Goal: Task Accomplishment & Management: Complete application form

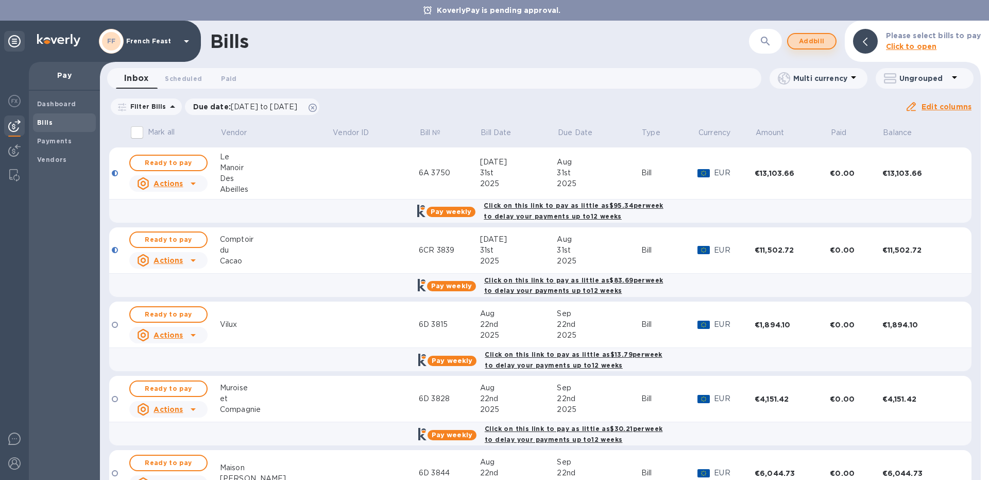
click at [823, 40] on span "Add bill" at bounding box center [812, 41] width 31 height 12
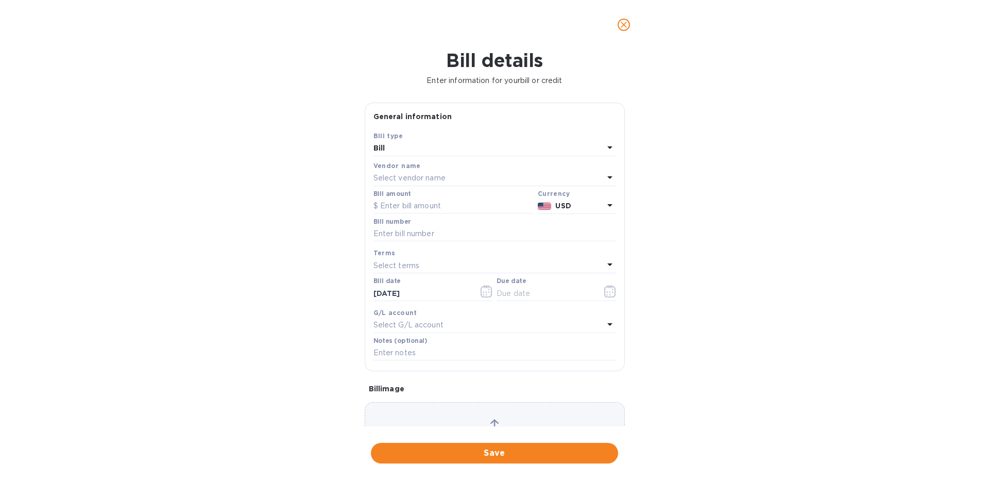
click at [423, 178] on p "Select vendor name" at bounding box center [410, 178] width 72 height 11
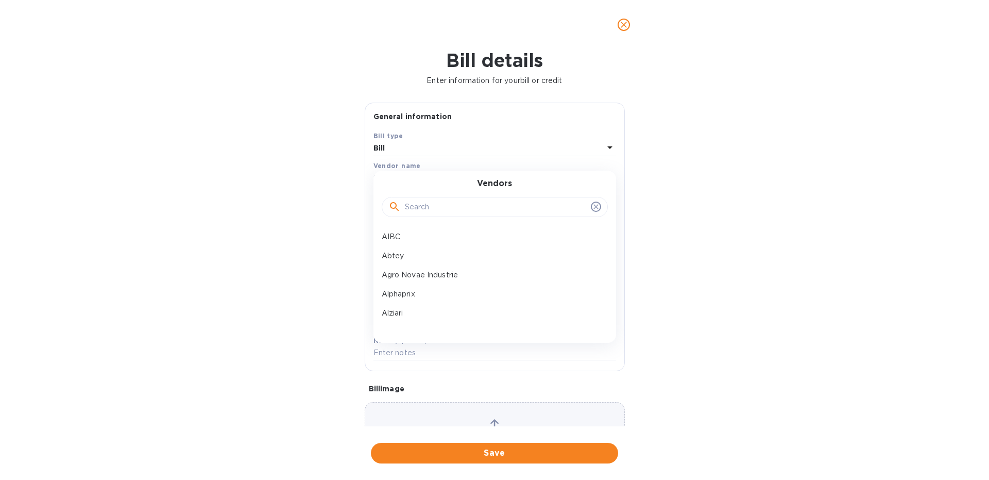
click at [414, 211] on input "text" at bounding box center [496, 206] width 182 height 15
type input "sabl"
click at [418, 255] on p "La Sablesienne" at bounding box center [491, 255] width 218 height 11
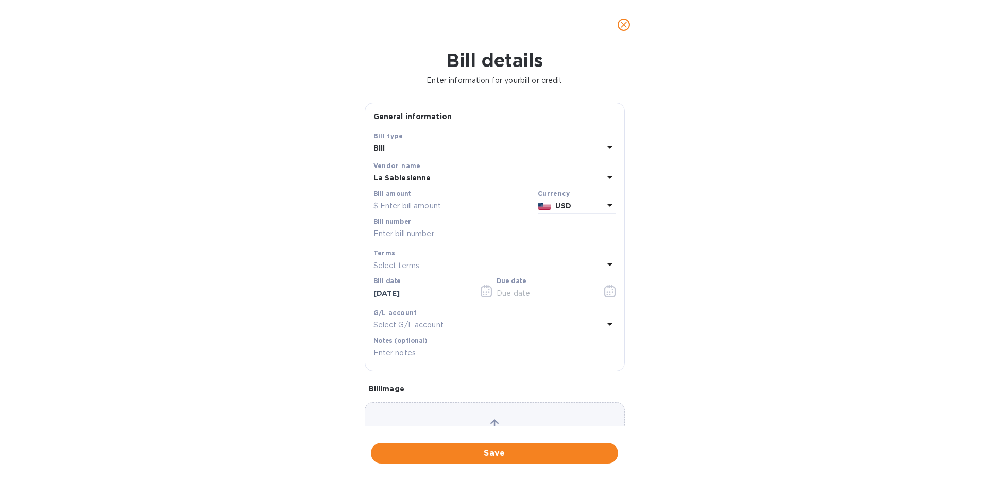
click at [392, 205] on input "text" at bounding box center [454, 205] width 160 height 15
type input "4,617.71"
click at [606, 205] on icon at bounding box center [610, 205] width 12 height 12
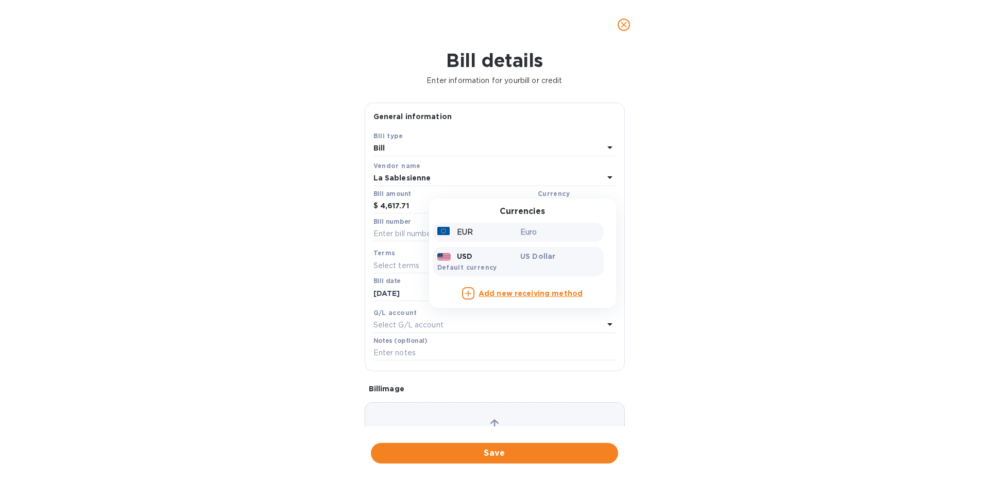
click at [527, 227] on div "Euro" at bounding box center [559, 232] width 83 height 15
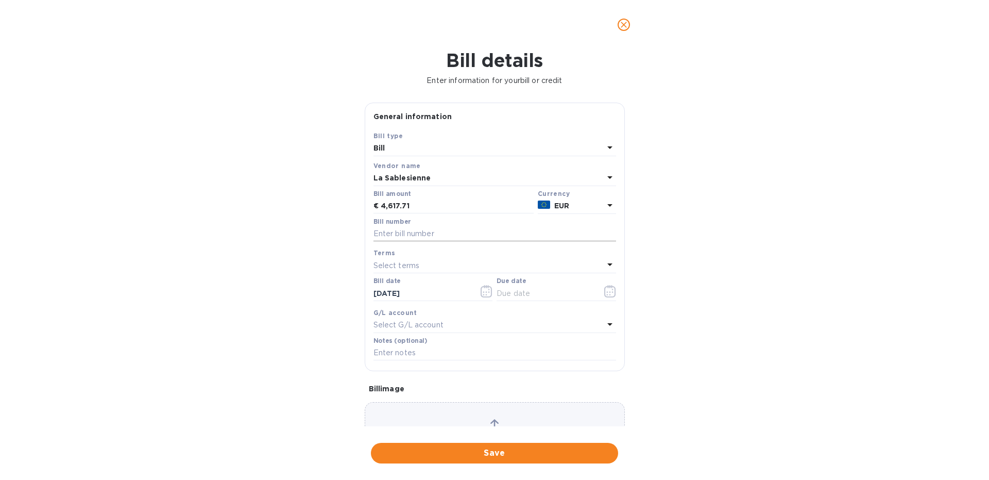
click at [410, 241] on input "text" at bounding box center [495, 233] width 243 height 15
type input "9F 3950"
click at [611, 296] on icon "button" at bounding box center [610, 291] width 12 height 12
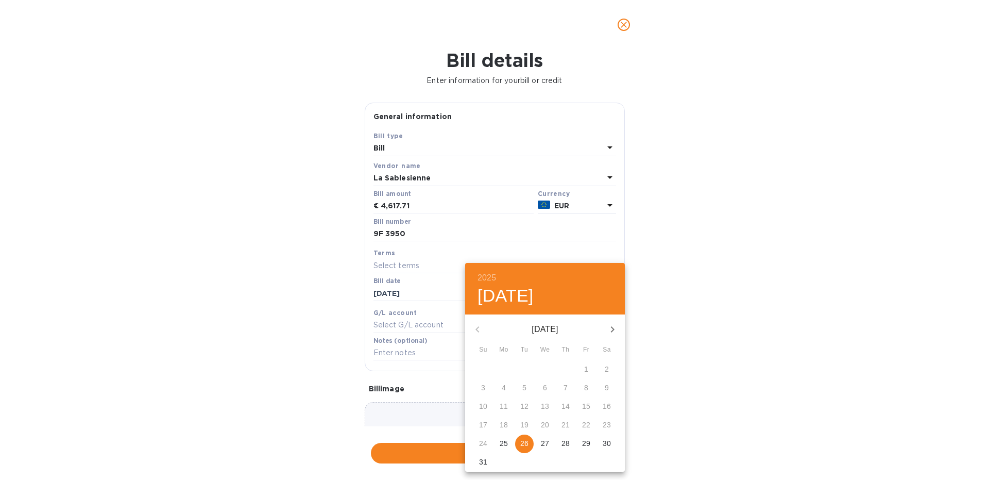
click at [614, 329] on icon "button" at bounding box center [613, 329] width 4 height 6
click at [576, 426] on div "25" at bounding box center [565, 425] width 21 height 19
type input "[DATE]"
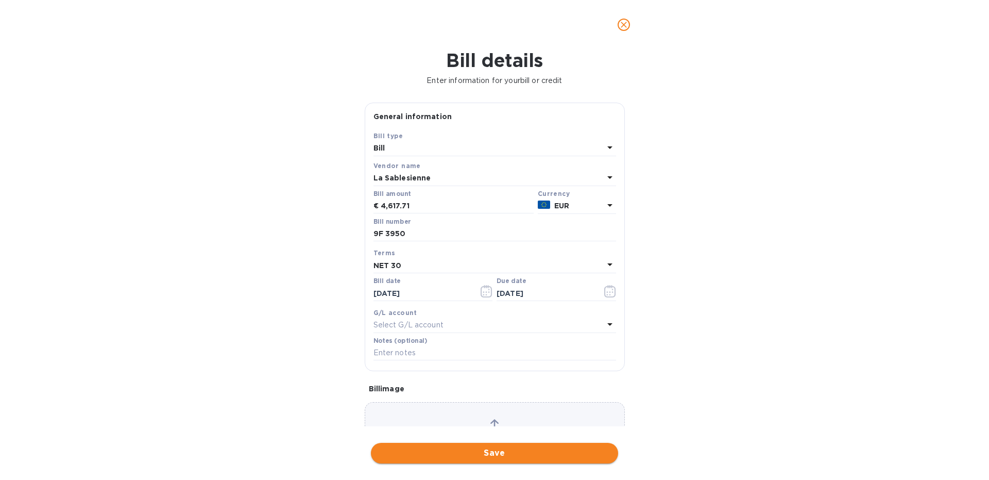
click at [473, 450] on span "Save" at bounding box center [494, 453] width 231 height 12
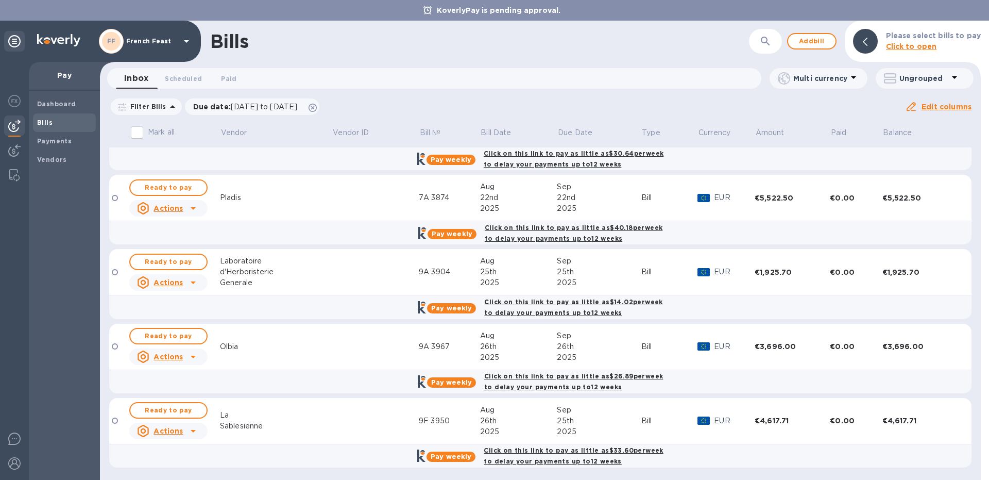
scroll to position [575, 0]
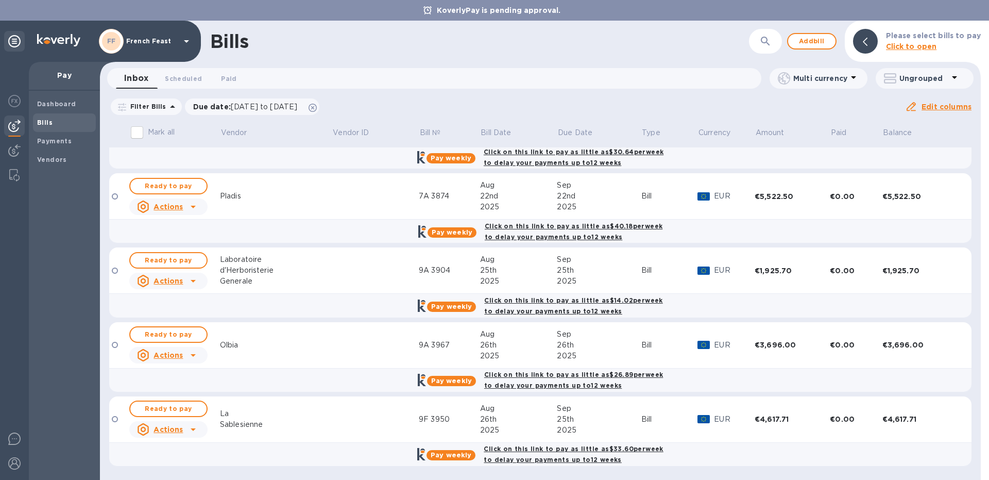
click at [170, 429] on u "Actions" at bounding box center [168, 429] width 29 height 8
click at [176, 461] on b "Delete" at bounding box center [172, 458] width 26 height 8
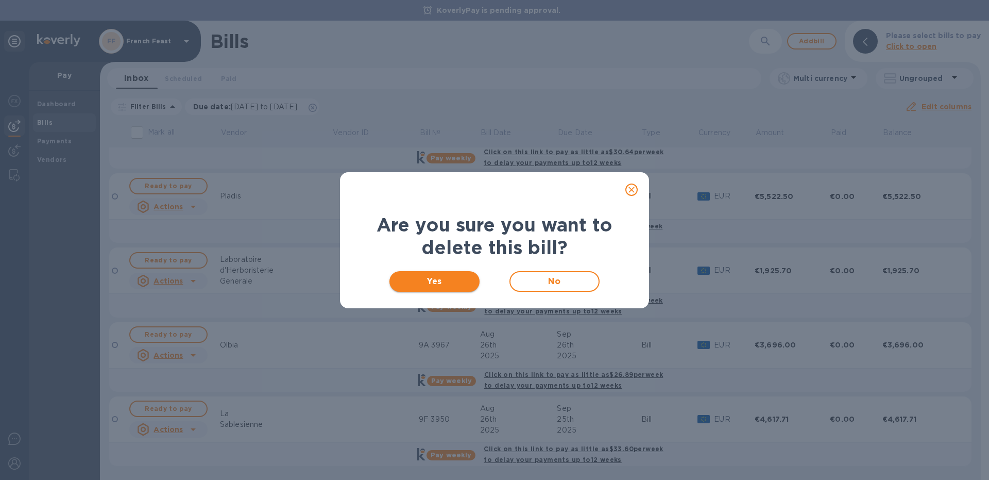
click at [434, 284] on span "Yes" at bounding box center [435, 281] width 74 height 12
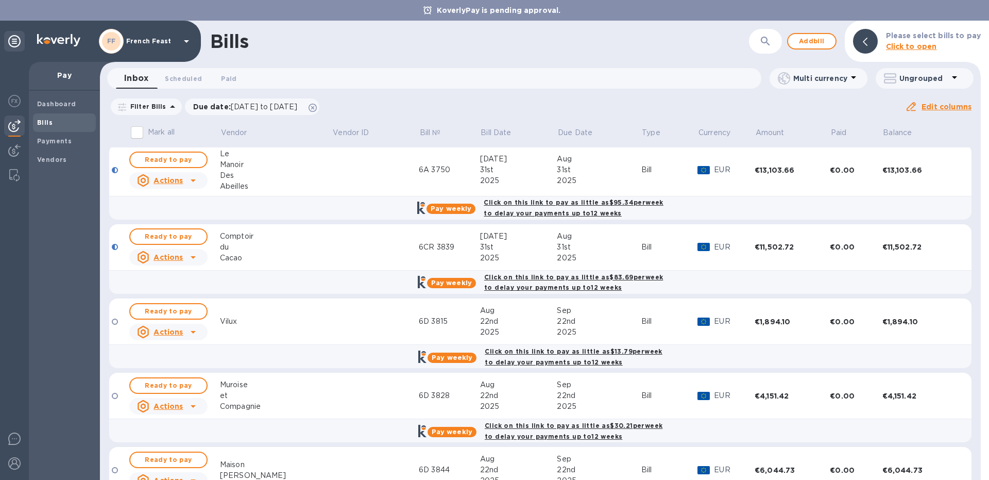
scroll to position [0, 0]
